Goal: Information Seeking & Learning: Learn about a topic

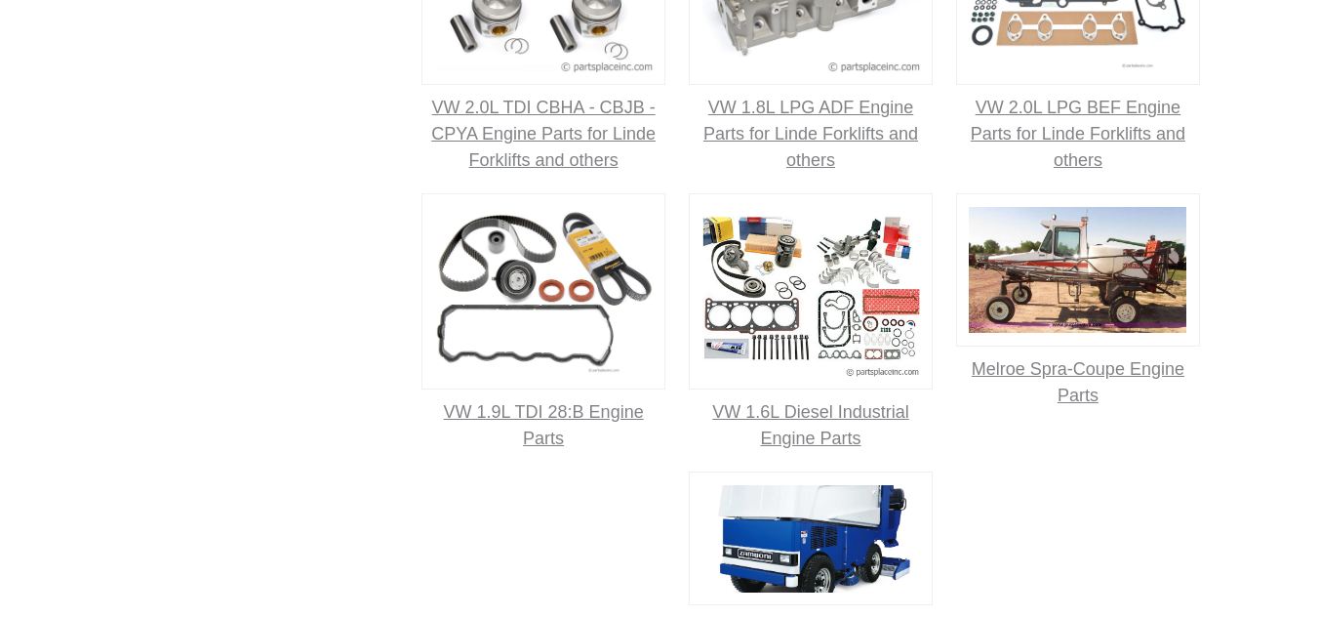
scroll to position [1571, 0]
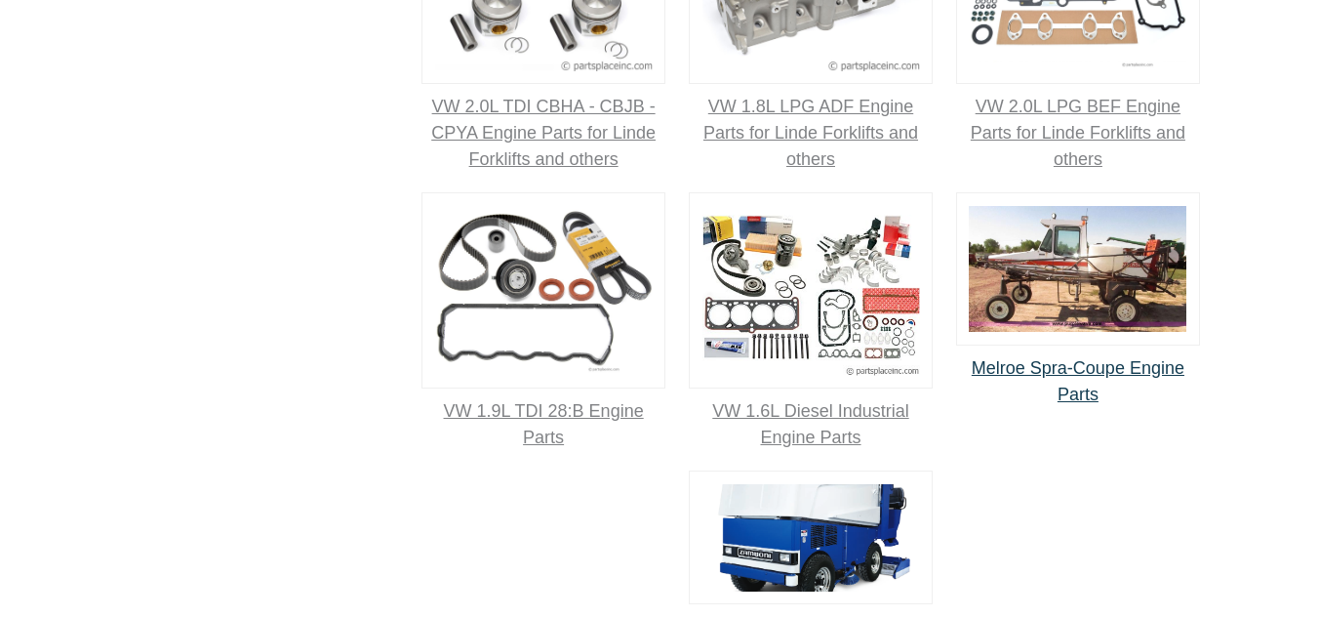
click at [1048, 404] on span "Melroe Spra-Coupe Engine Parts" at bounding box center [1078, 381] width 213 height 46
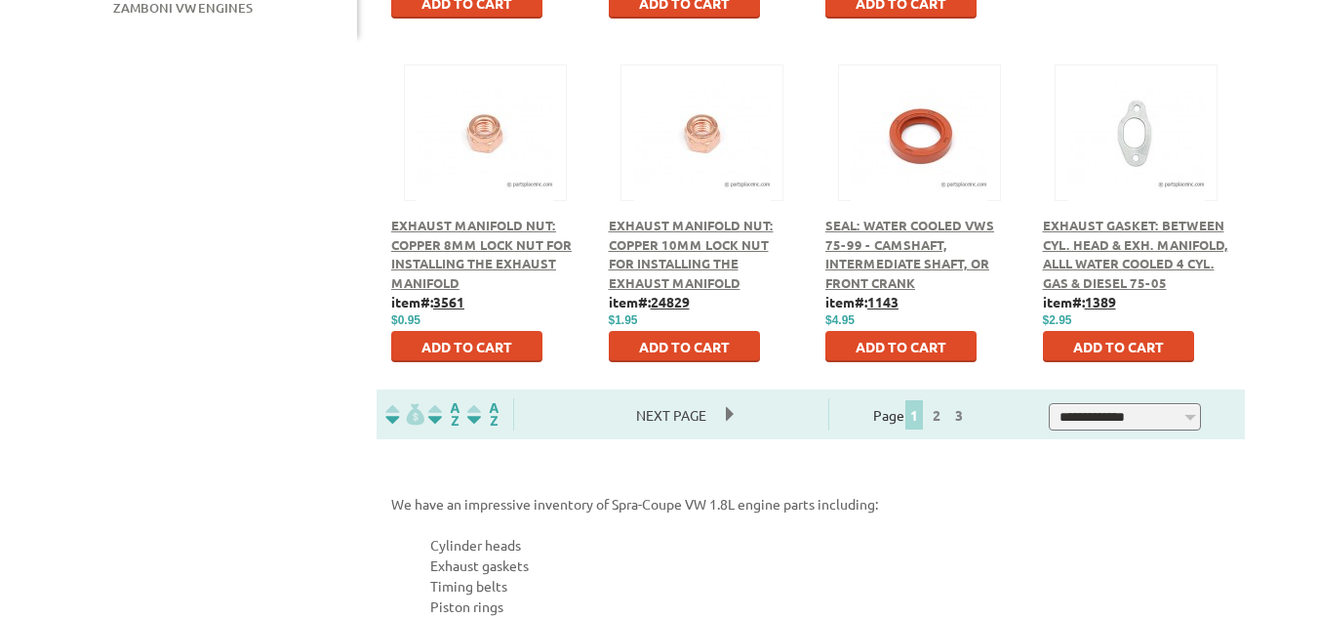
scroll to position [1179, 0]
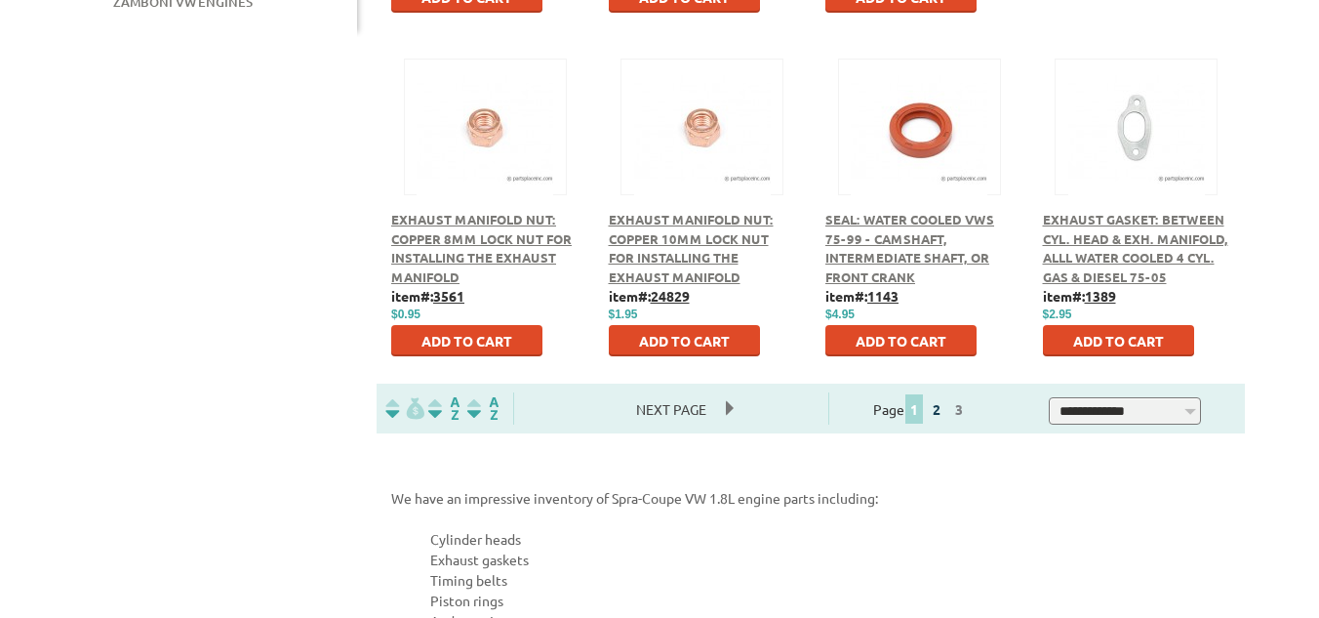
click at [945, 414] on link "2" at bounding box center [937, 409] width 18 height 18
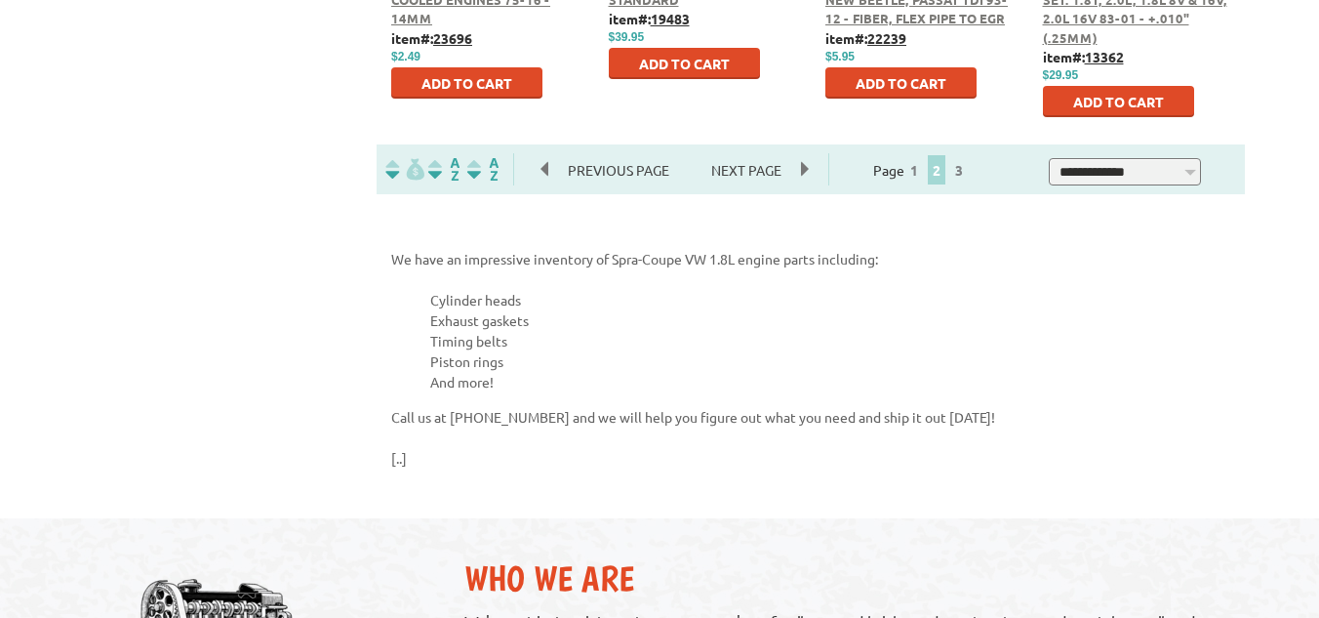
scroll to position [1446, 0]
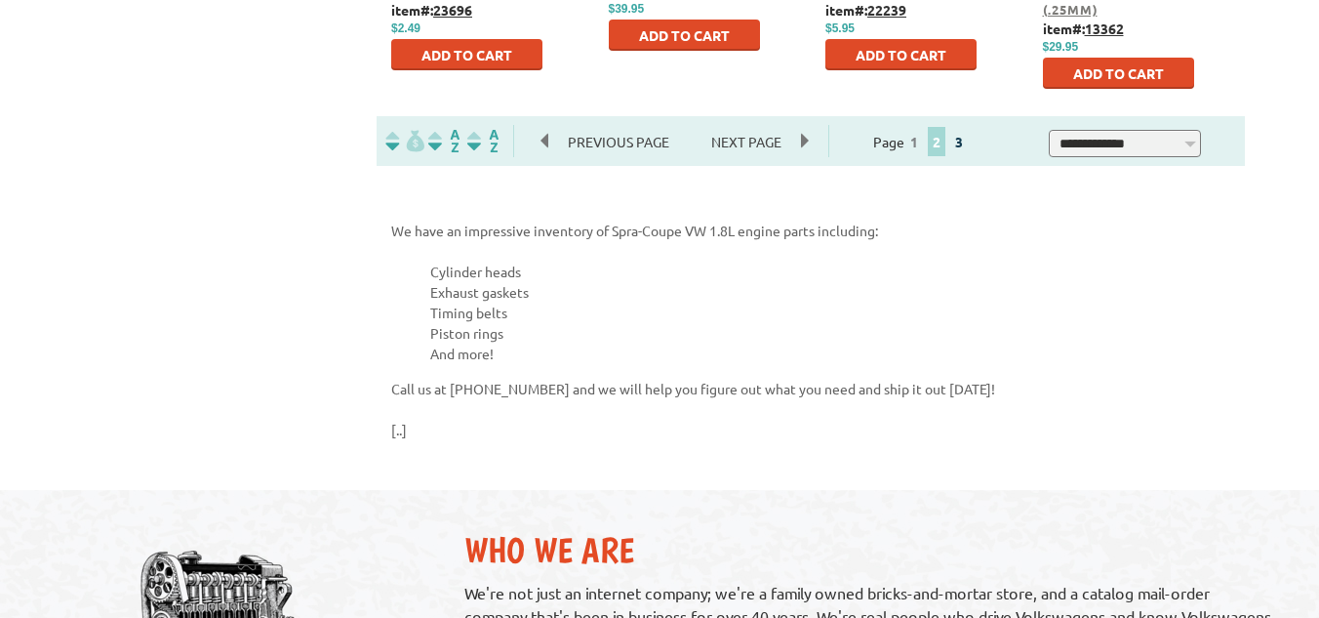
click at [968, 143] on link "3" at bounding box center [959, 142] width 18 height 18
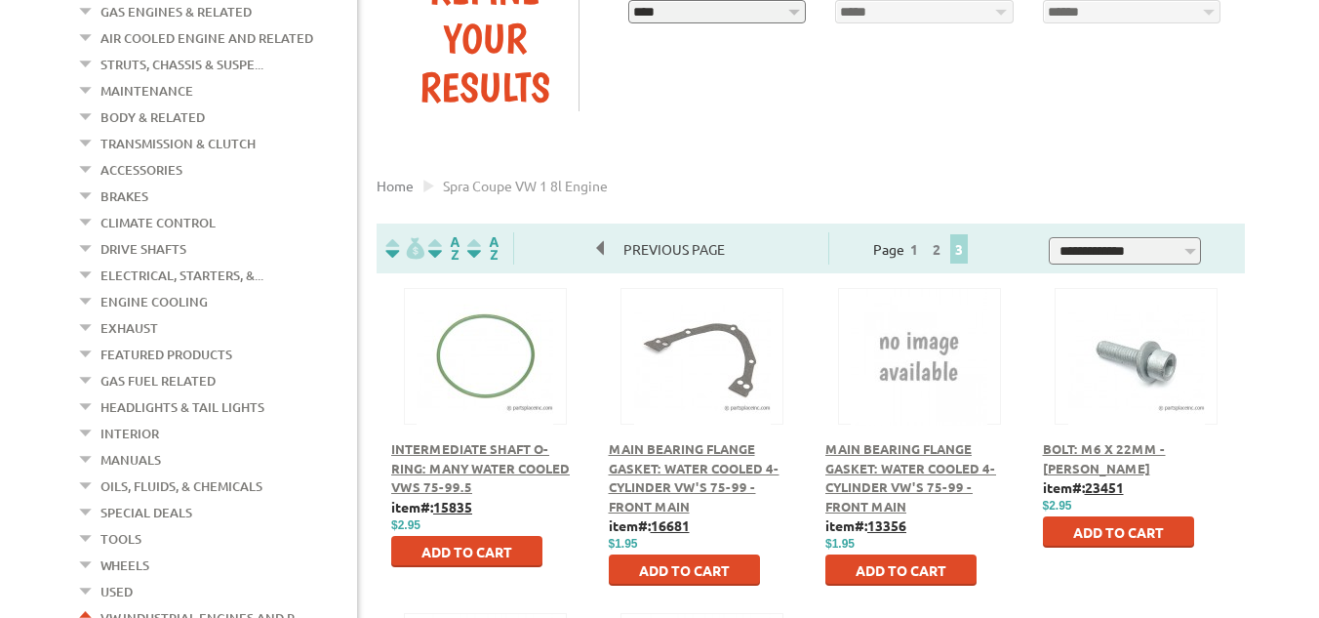
scroll to position [301, 0]
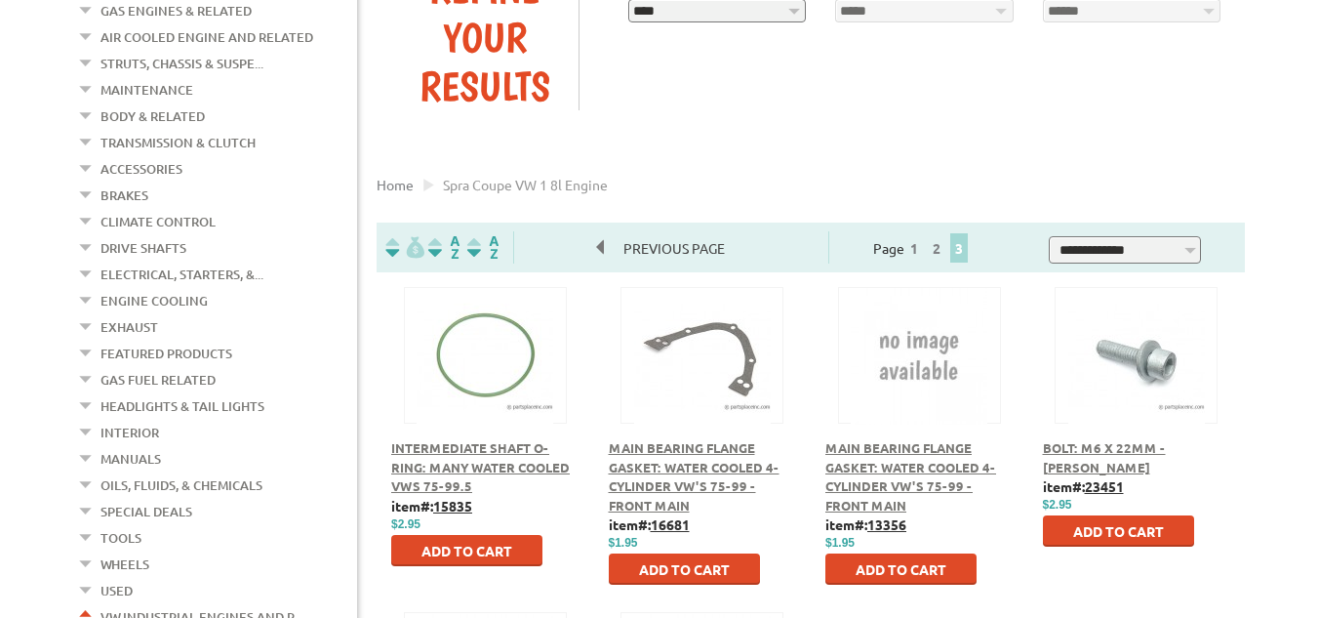
click at [140, 367] on link "Gas Fuel Related" at bounding box center [157, 379] width 115 height 25
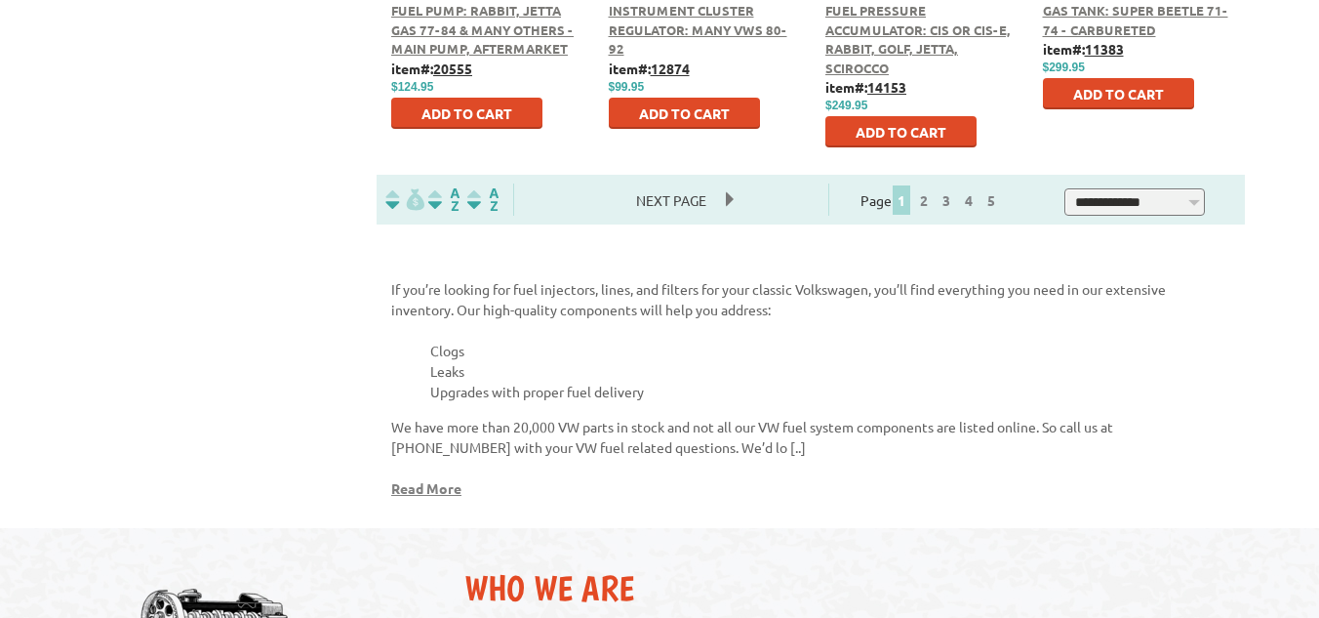
scroll to position [1391, 0]
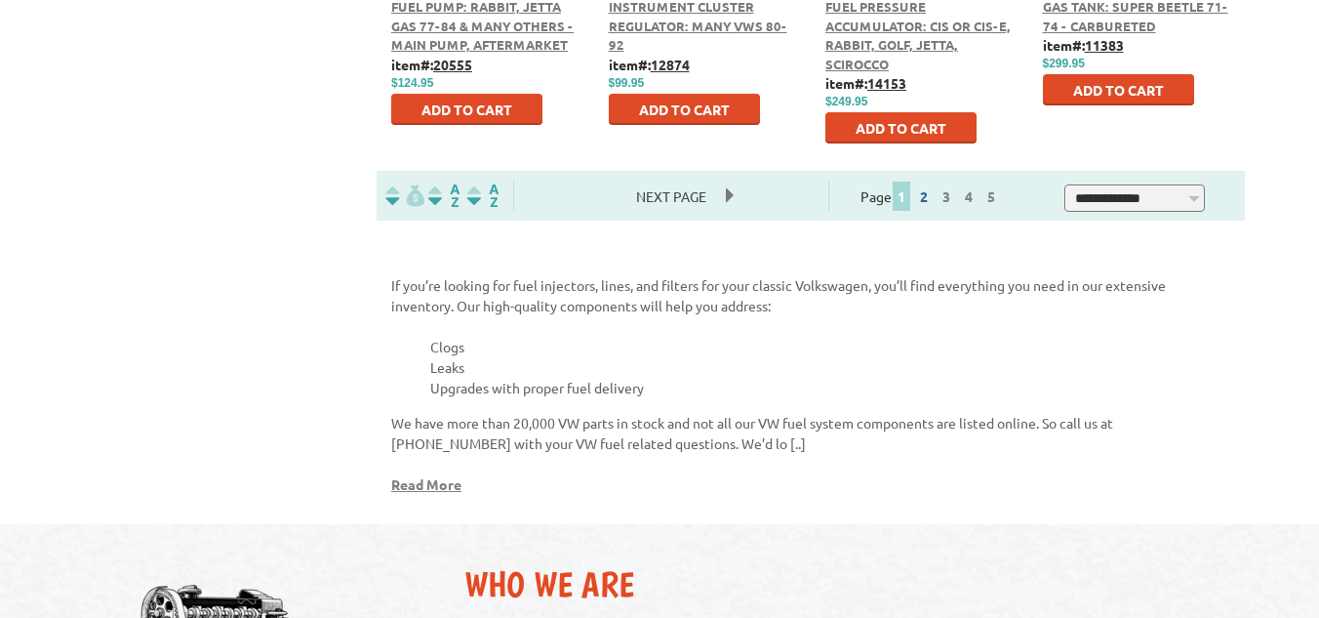
click at [933, 198] on link "2" at bounding box center [924, 196] width 18 height 18
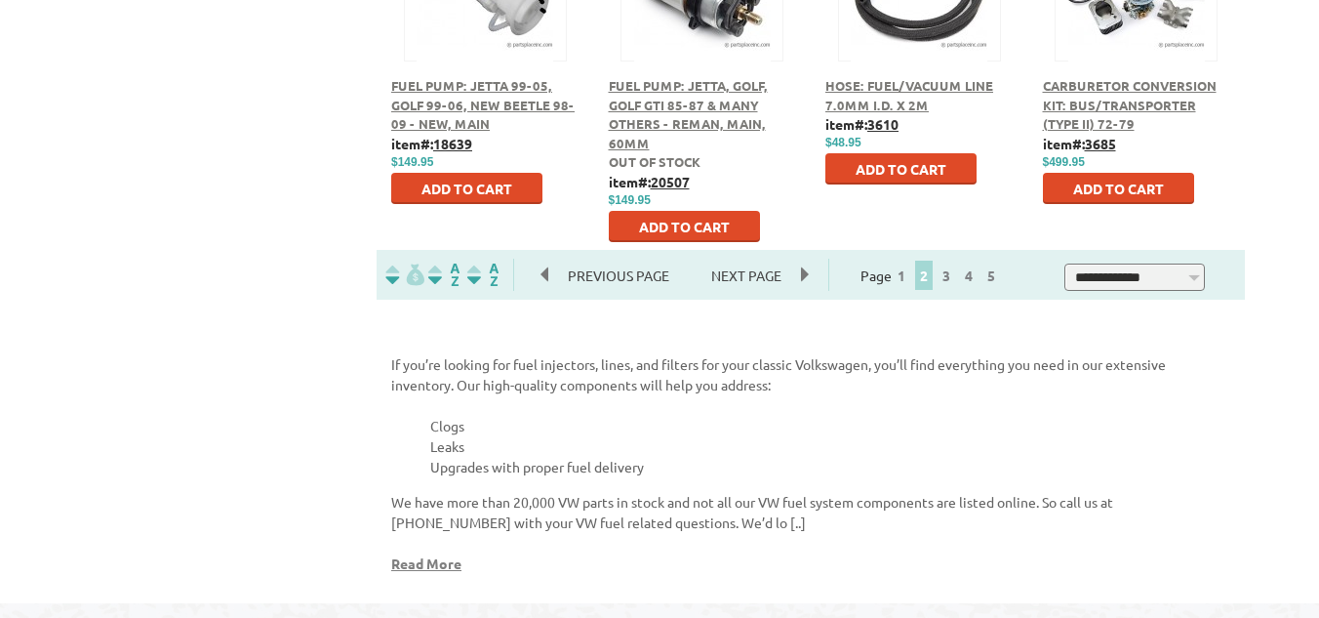
scroll to position [1322, 0]
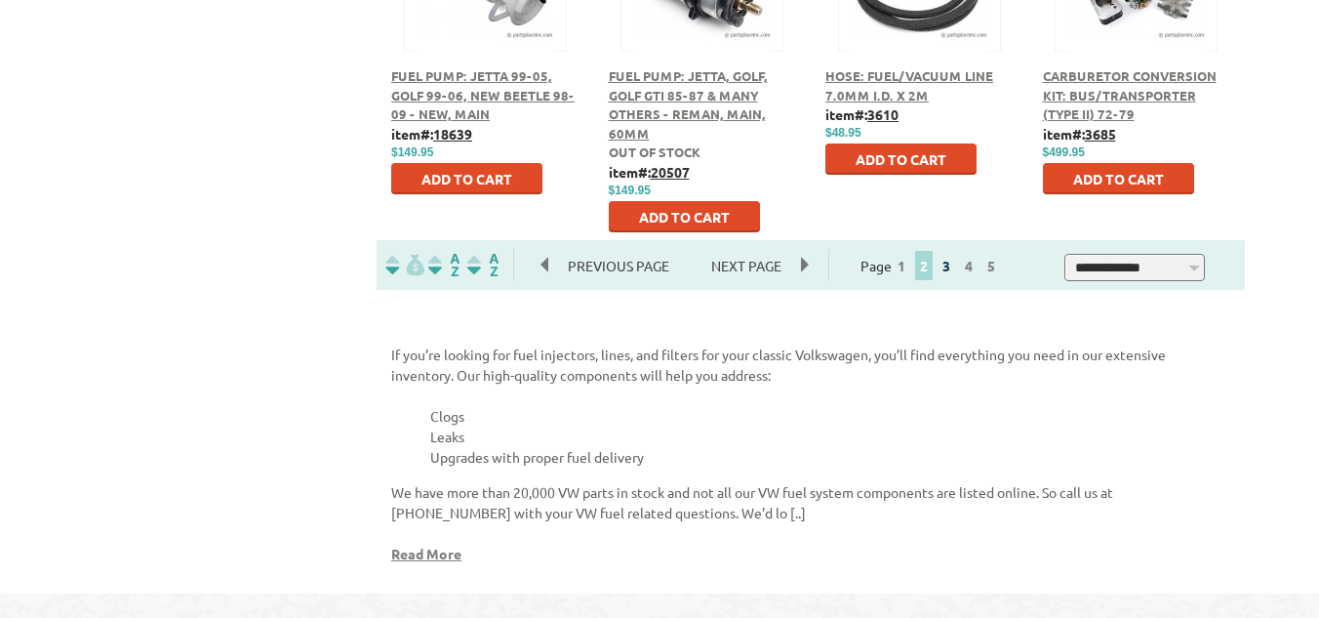
click at [955, 267] on link "3" at bounding box center [947, 266] width 18 height 18
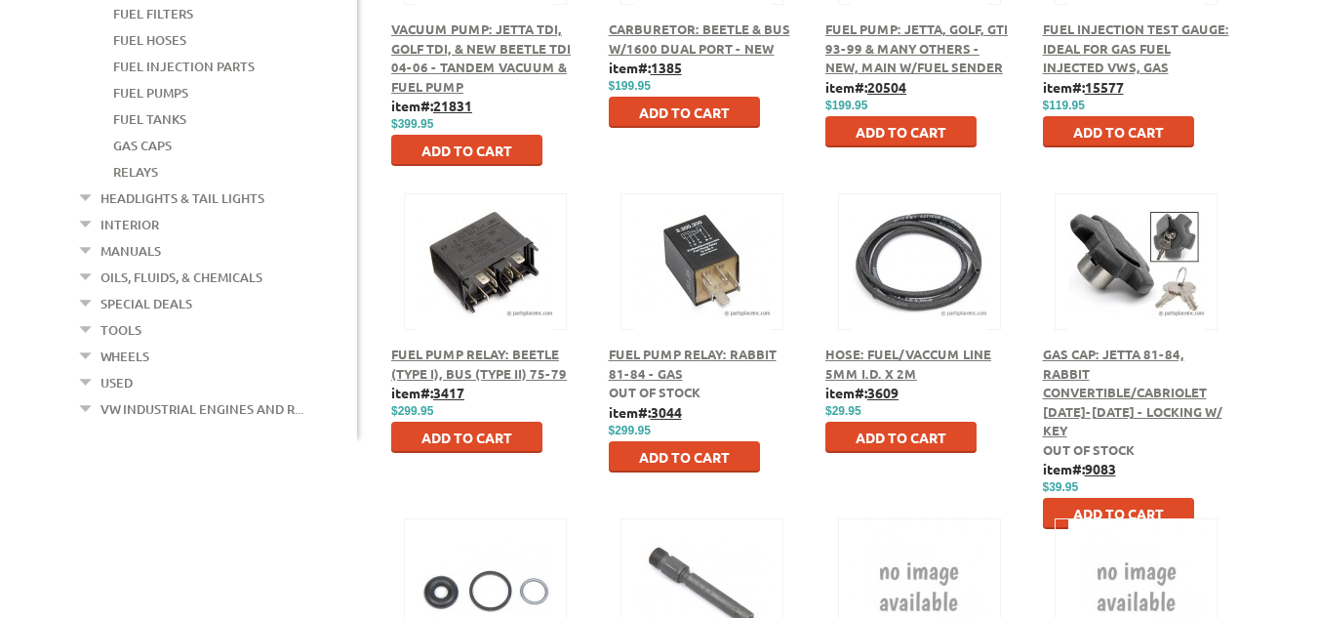
scroll to position [1057, 0]
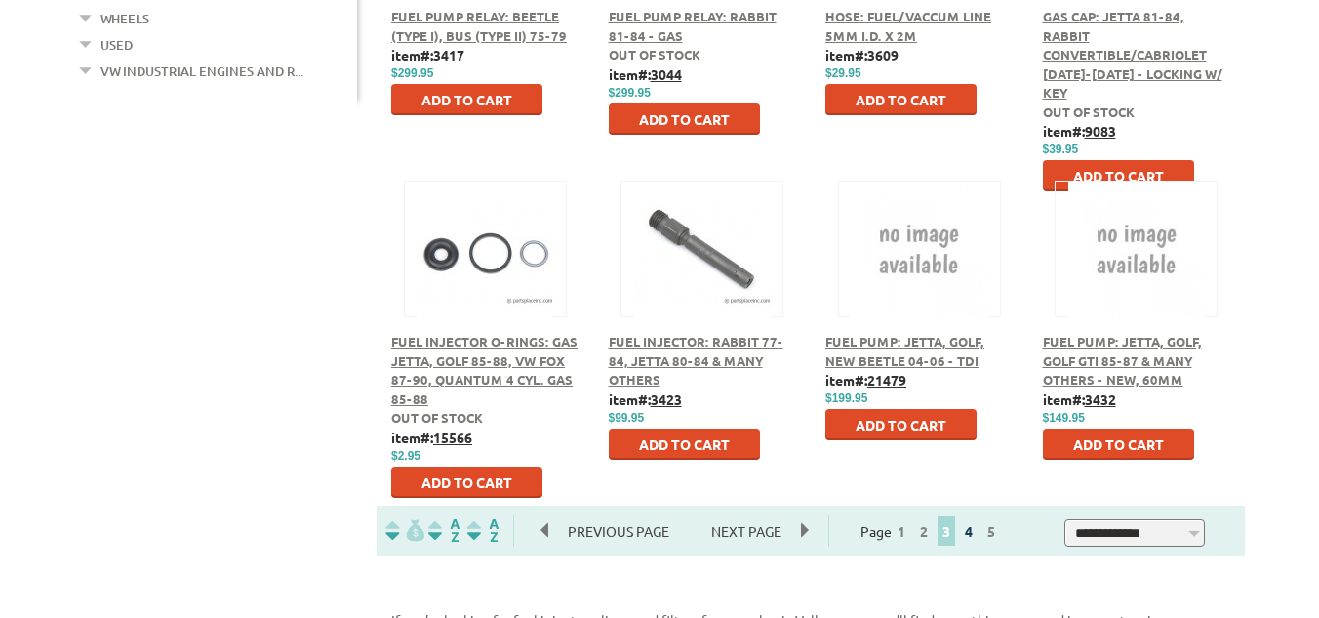
click at [978, 532] on link "4" at bounding box center [969, 531] width 18 height 18
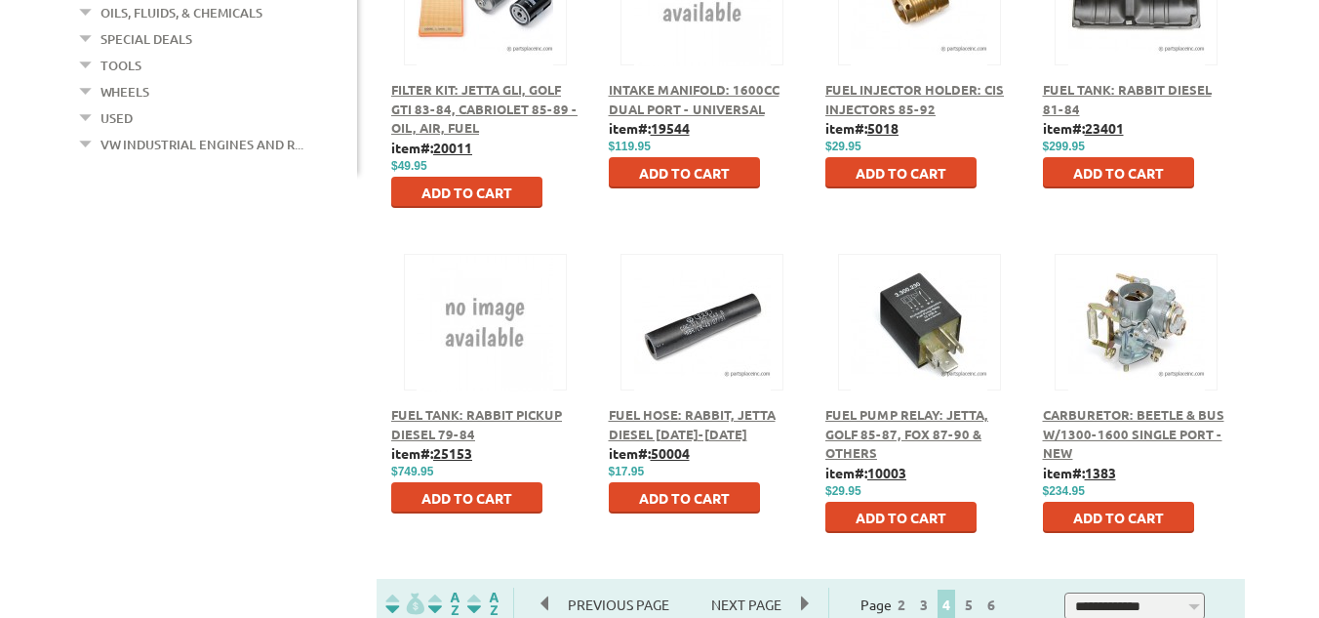
scroll to position [1014, 0]
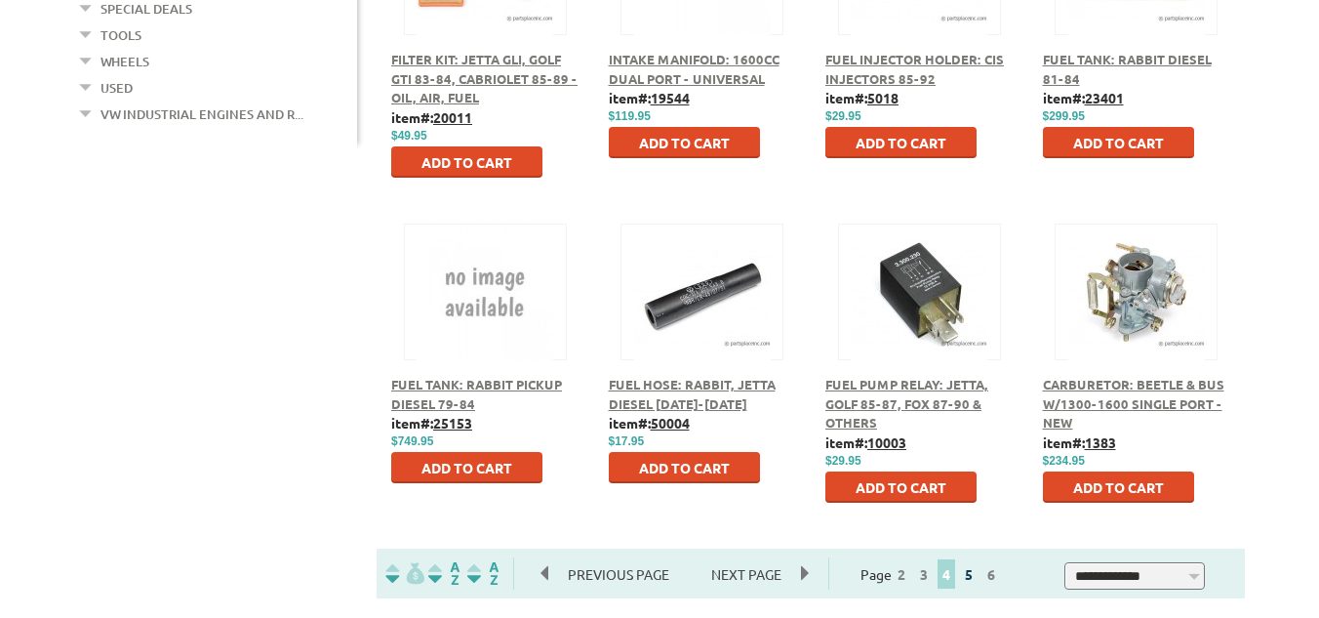
click at [978, 577] on link "5" at bounding box center [969, 574] width 18 height 18
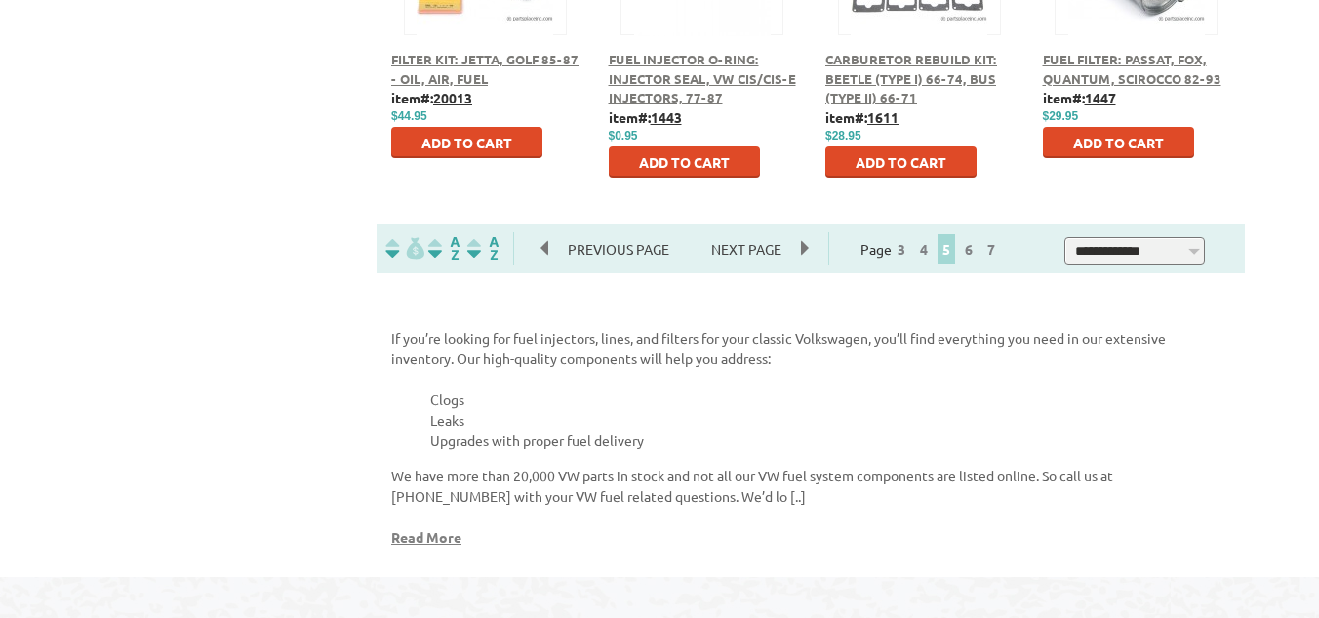
scroll to position [1347, 0]
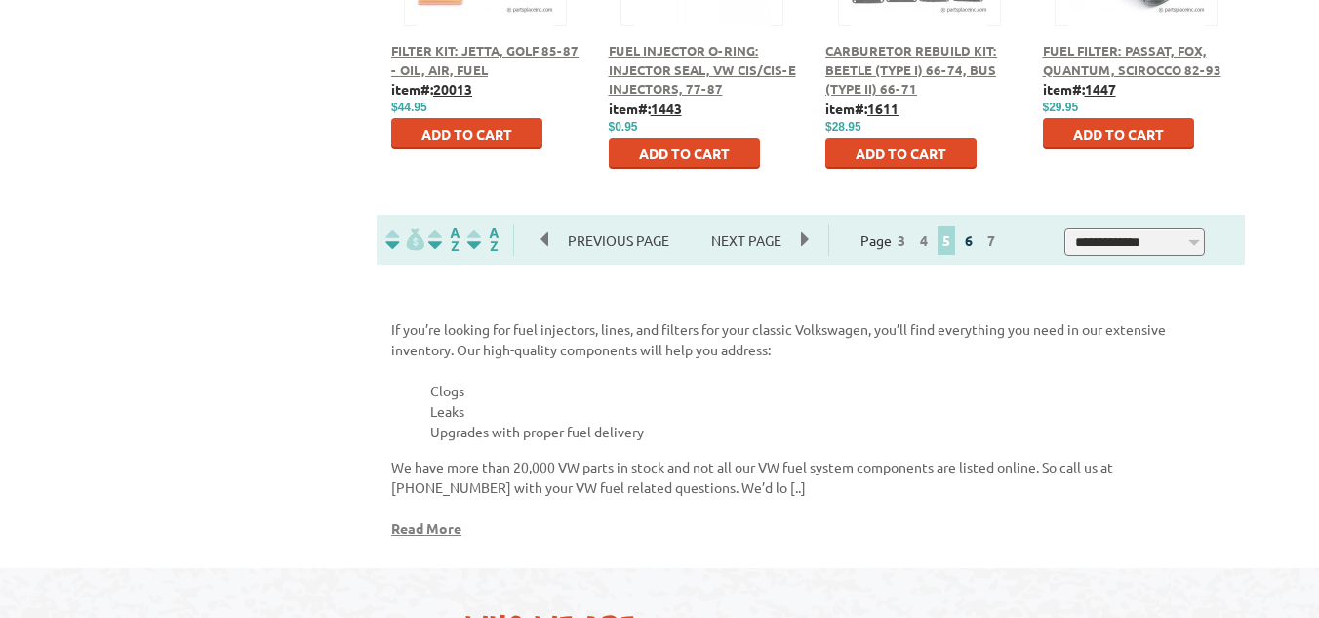
click at [978, 240] on link "6" at bounding box center [969, 240] width 18 height 18
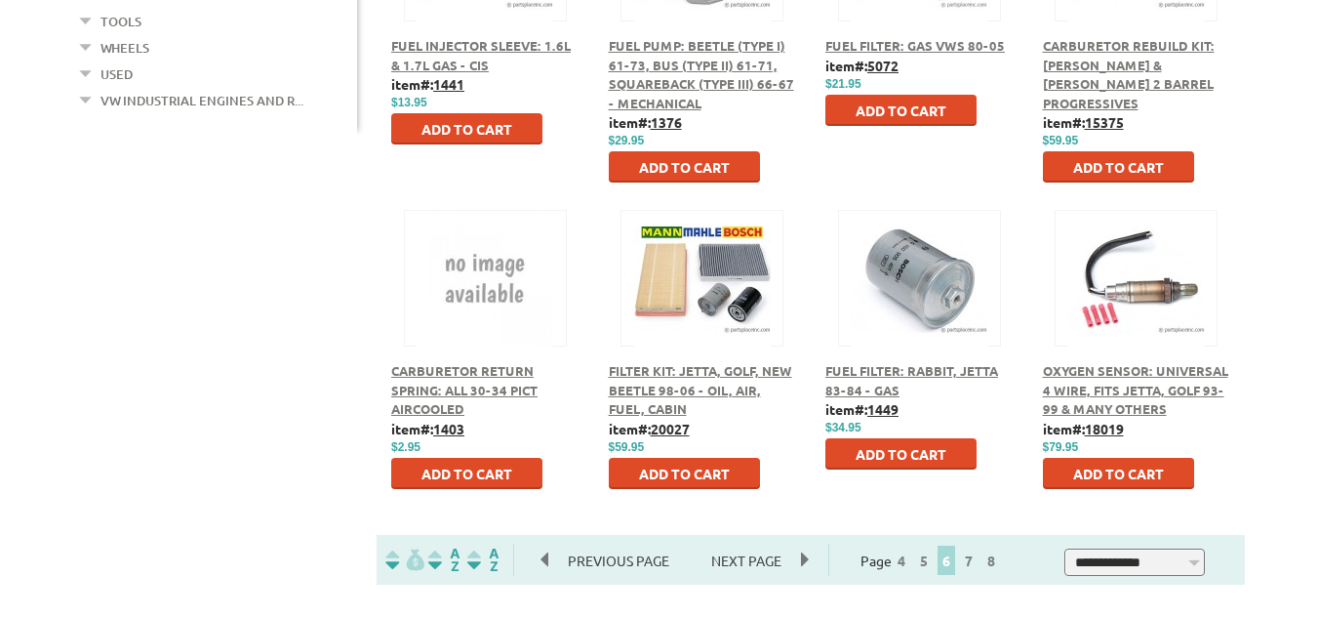
scroll to position [1032, 0]
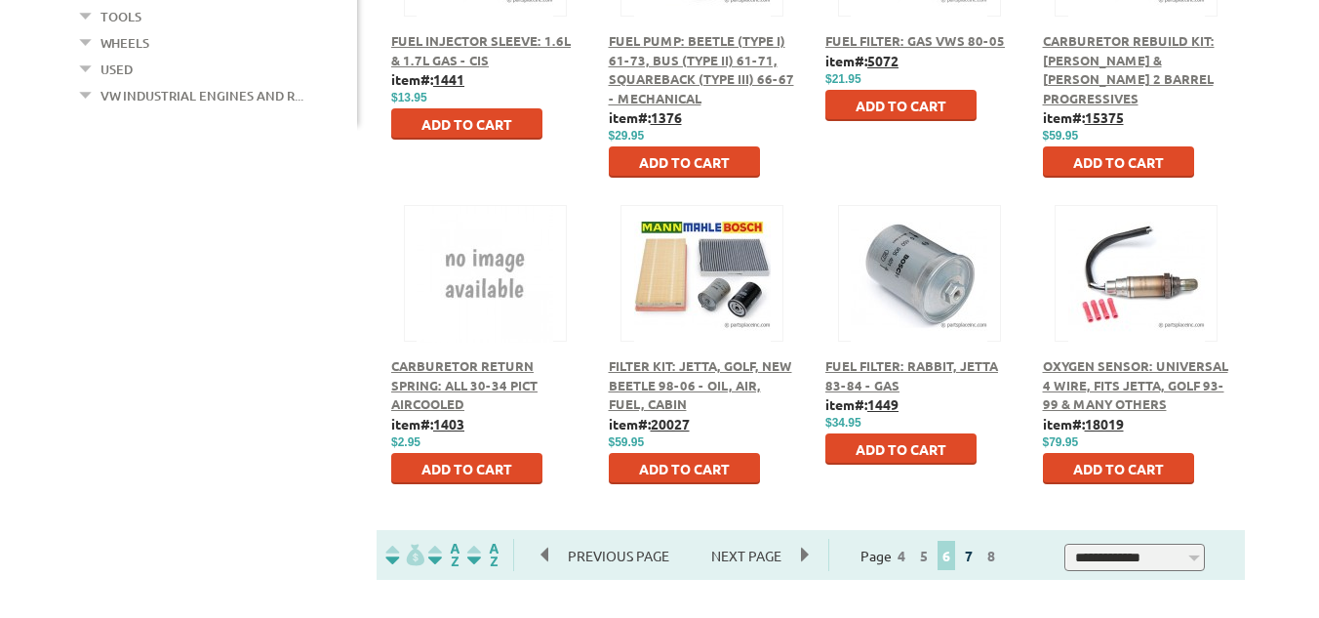
click at [978, 558] on link "7" at bounding box center [969, 555] width 18 height 18
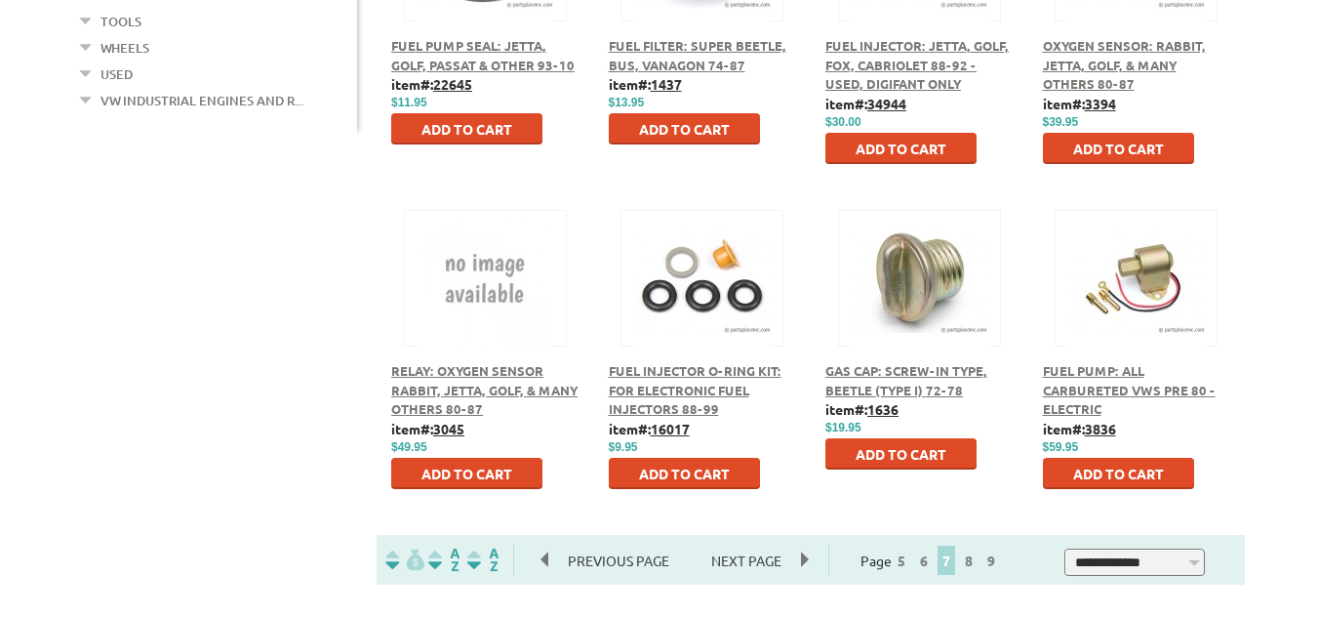
scroll to position [1031, 0]
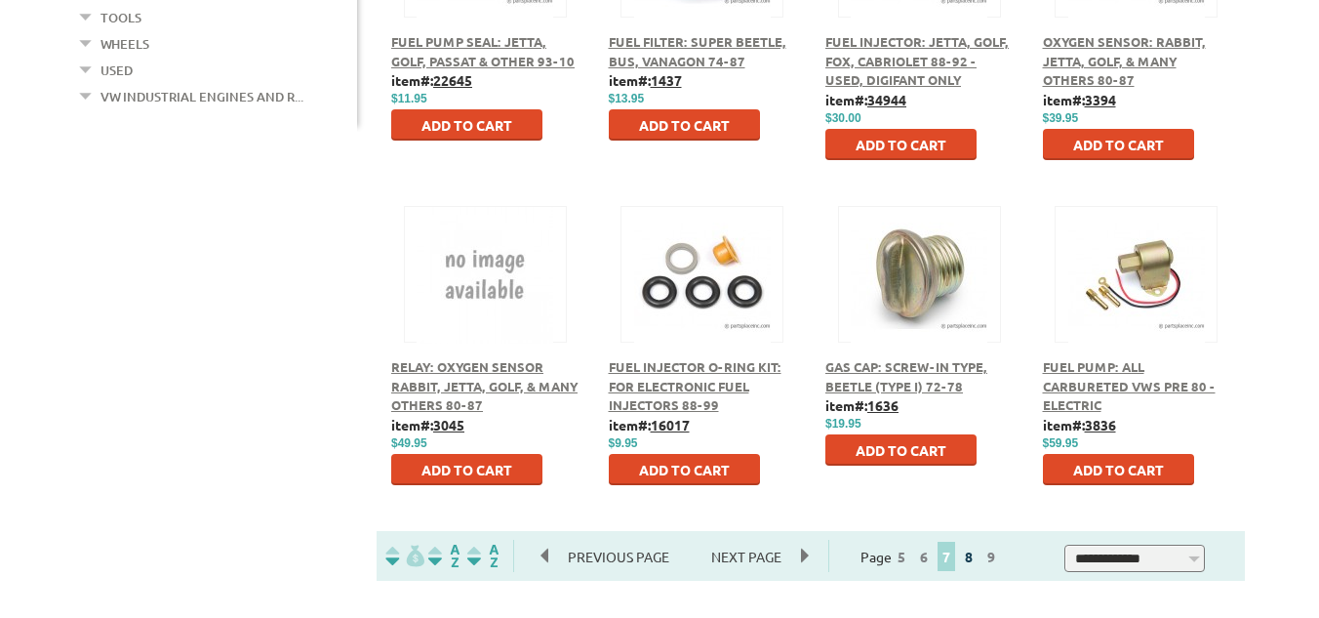
click at [978, 561] on link "8" at bounding box center [969, 556] width 18 height 18
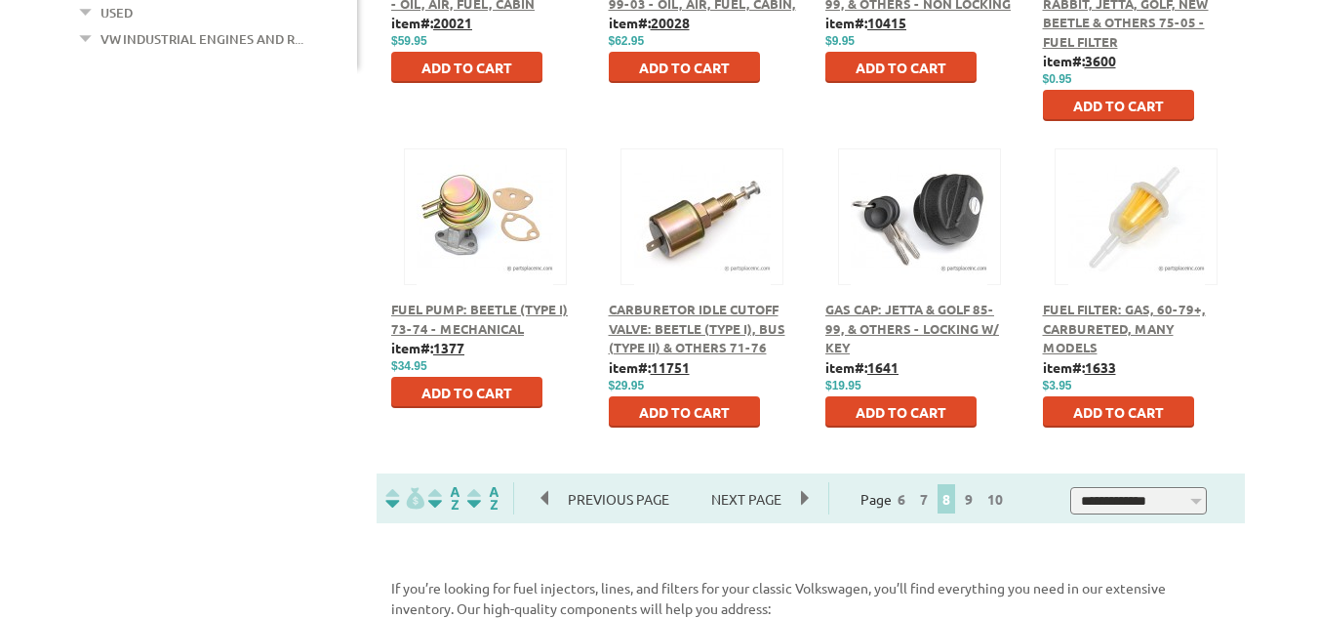
scroll to position [1101, 0]
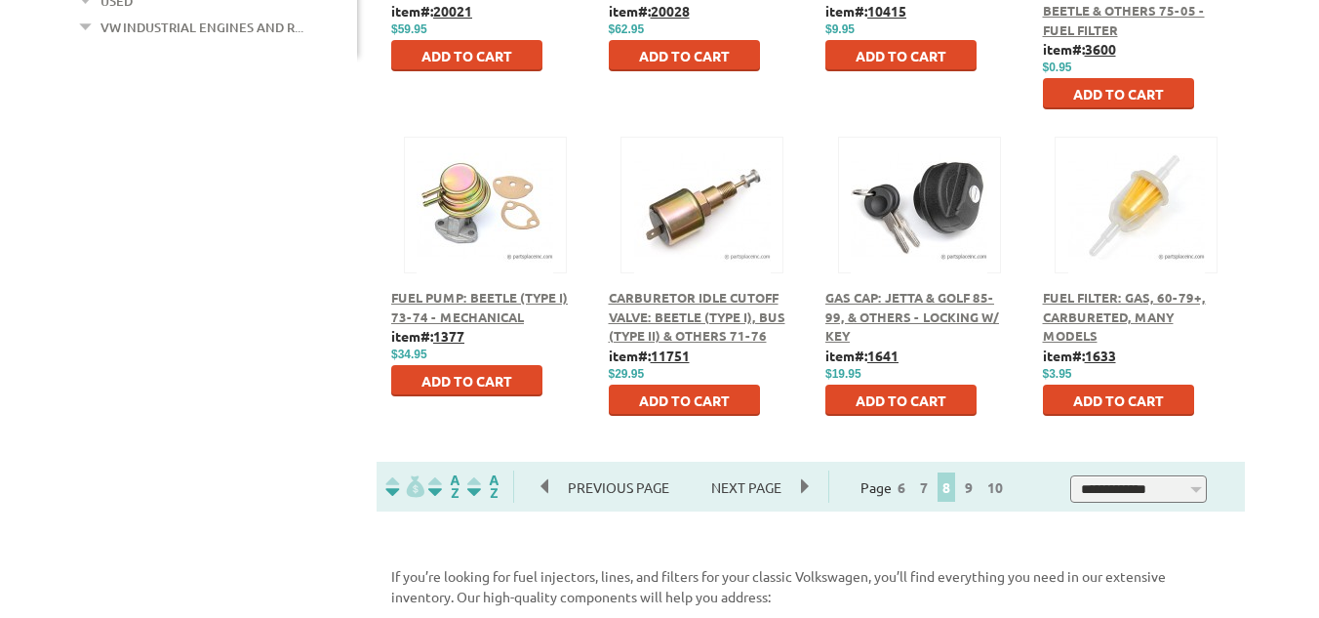
click at [978, 488] on link "9" at bounding box center [969, 487] width 18 height 18
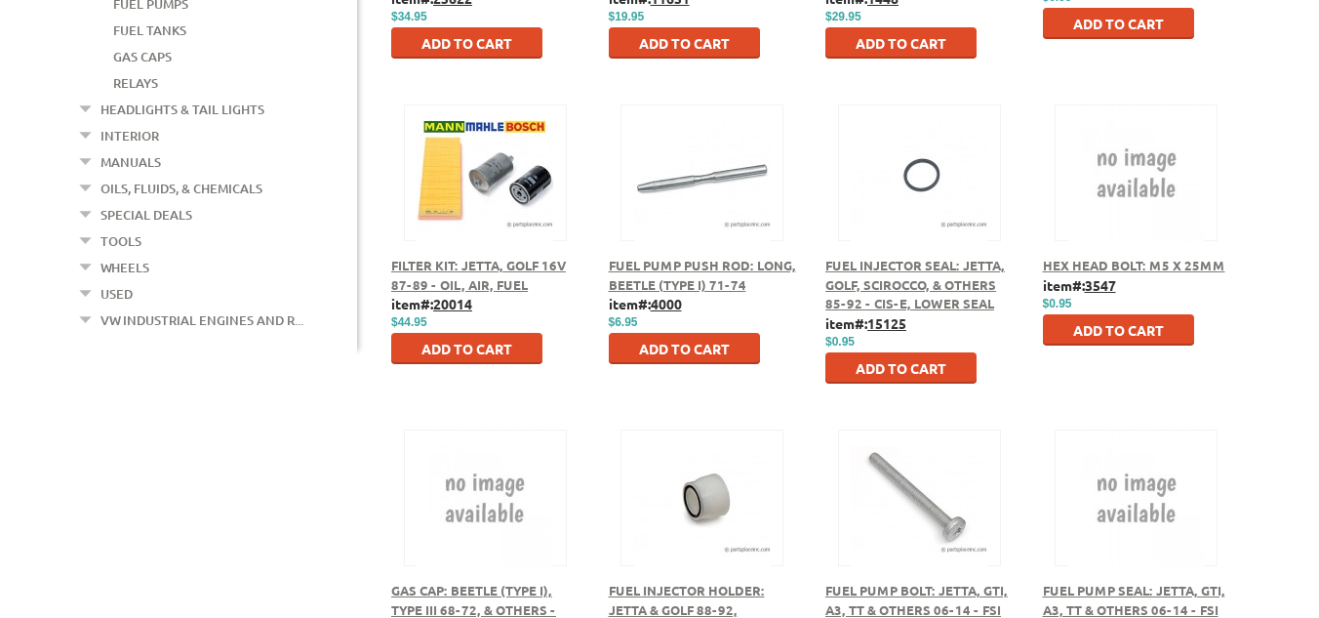
scroll to position [1022, 0]
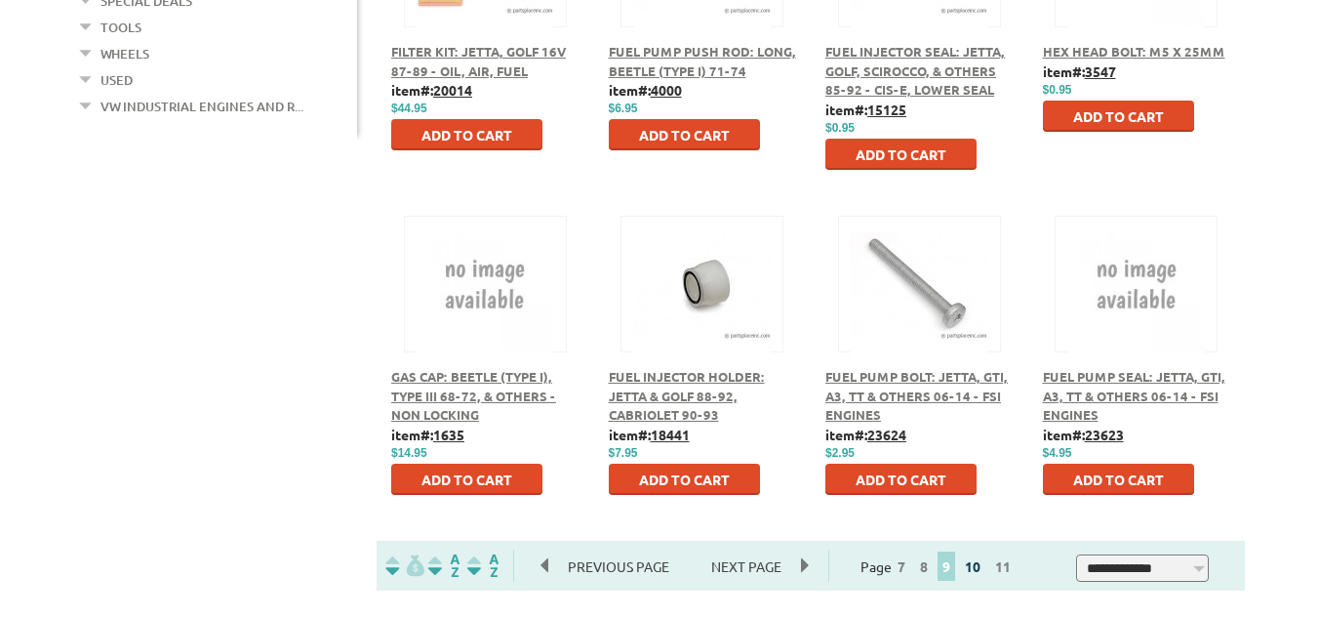
click at [985, 566] on link "10" at bounding box center [972, 566] width 25 height 18
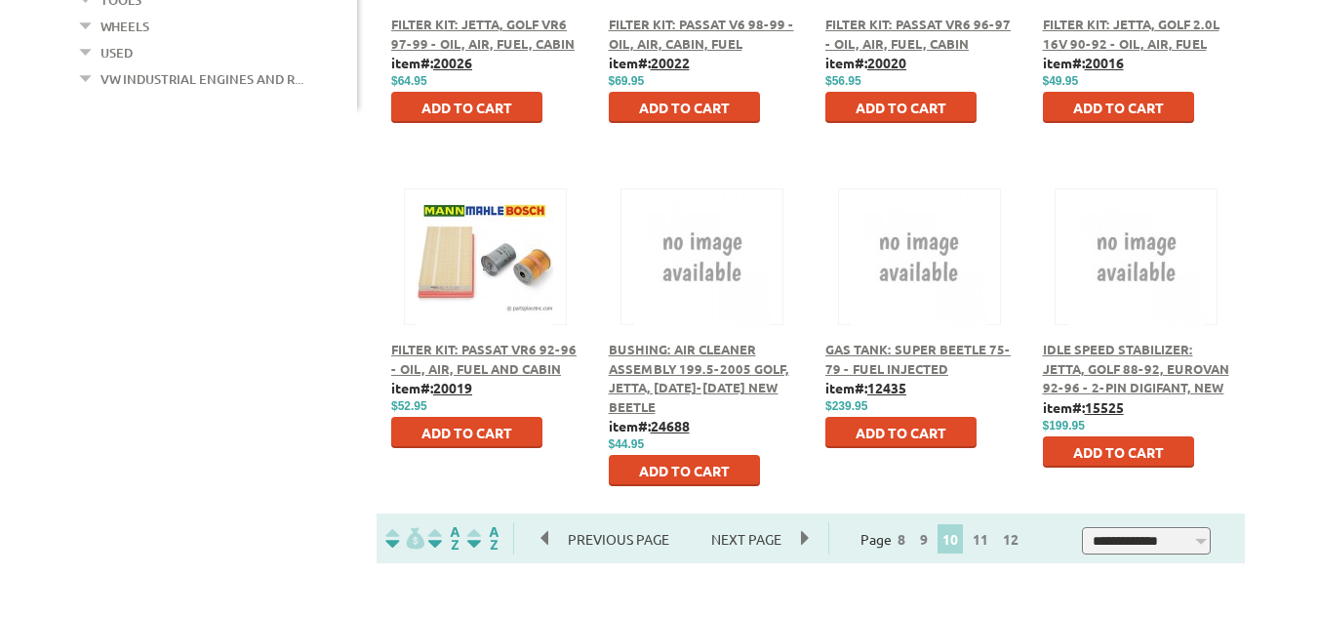
scroll to position [1074, 0]
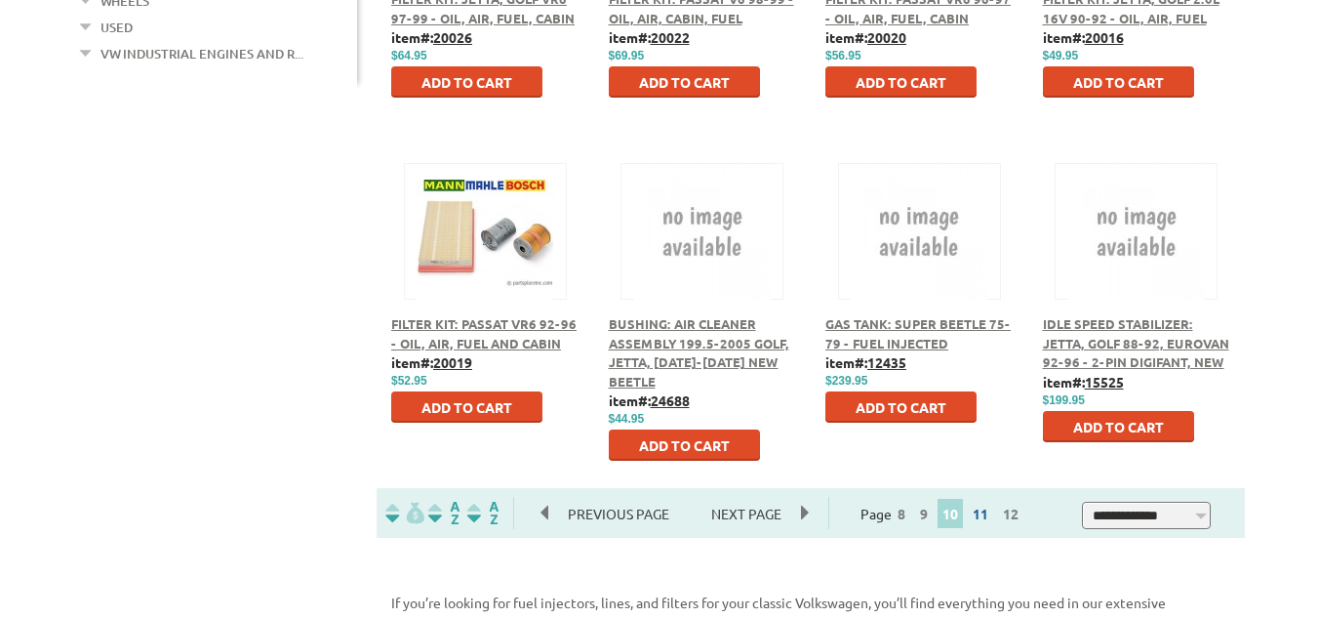
click at [993, 513] on link "11" at bounding box center [980, 513] width 25 height 18
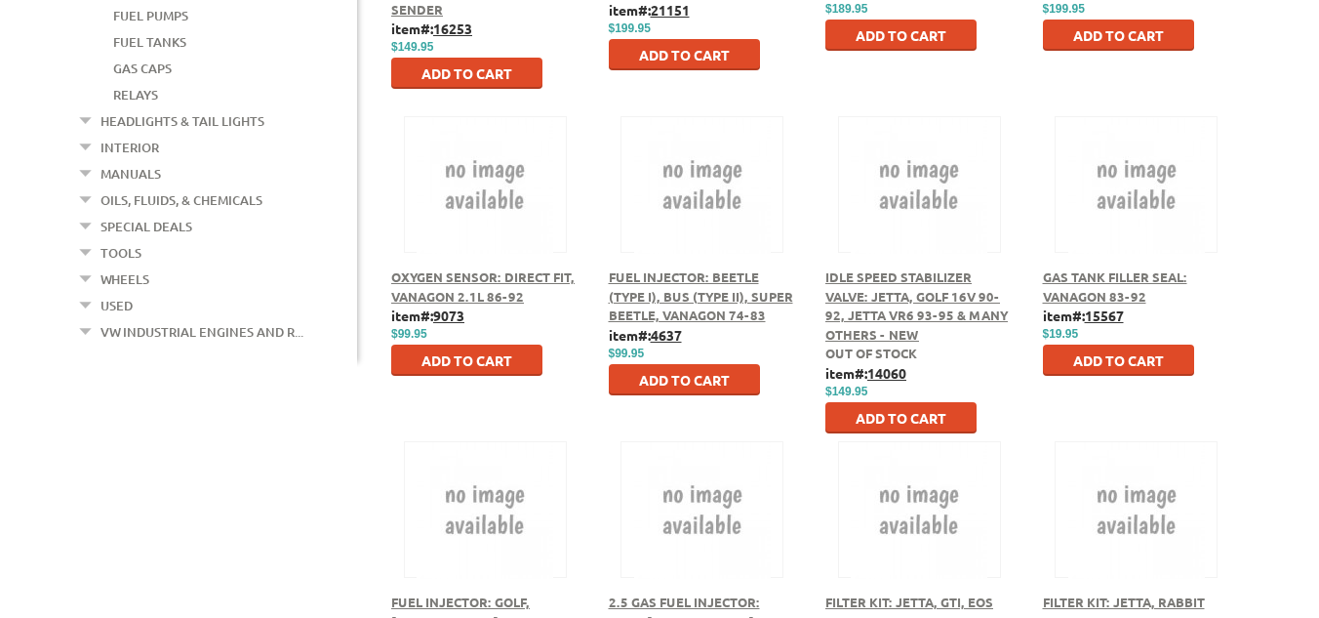
scroll to position [799, 0]
